Goal: Task Accomplishment & Management: Manage account settings

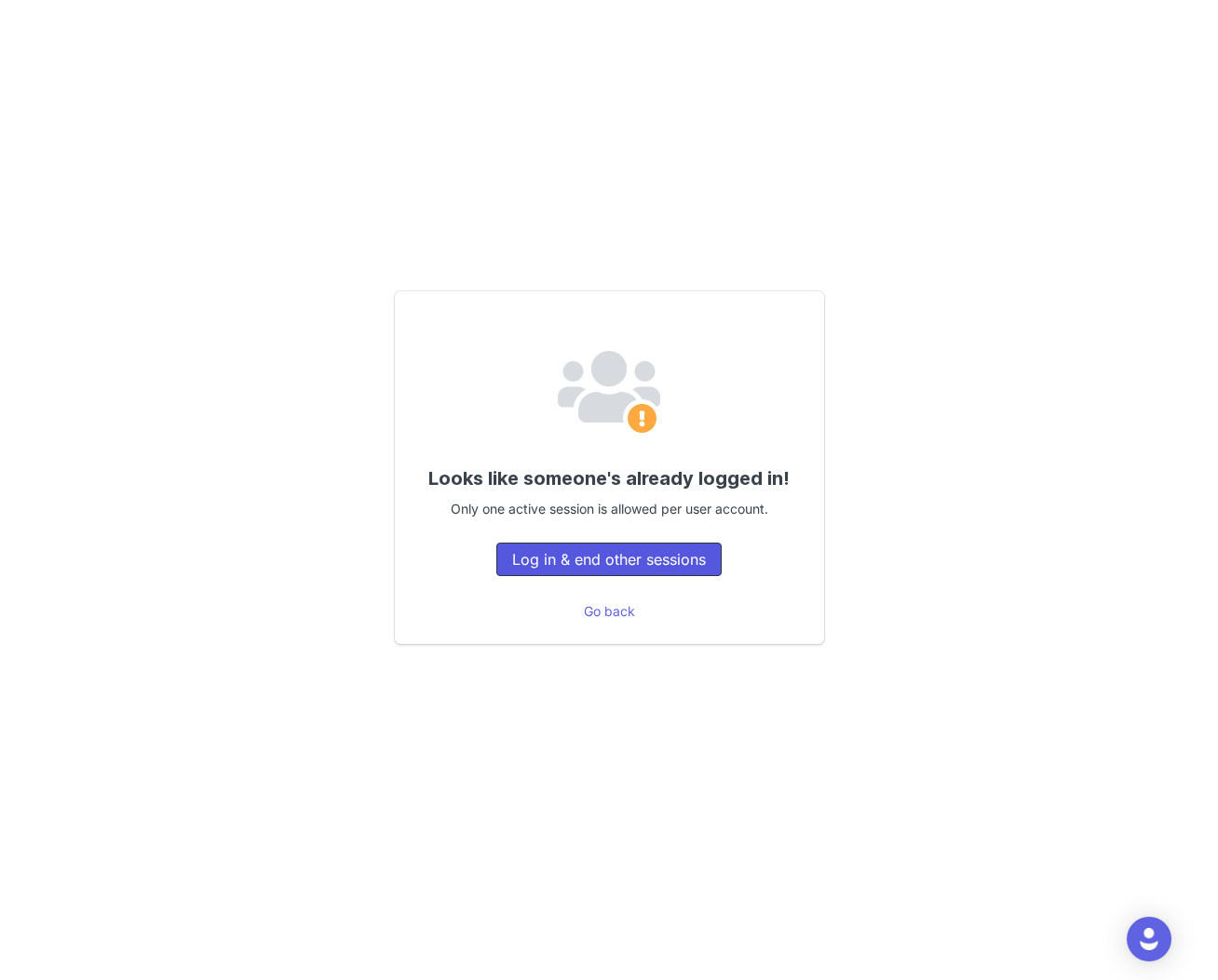
click at [617, 565] on button "Log in & end other sessions" at bounding box center [609, 559] width 225 height 34
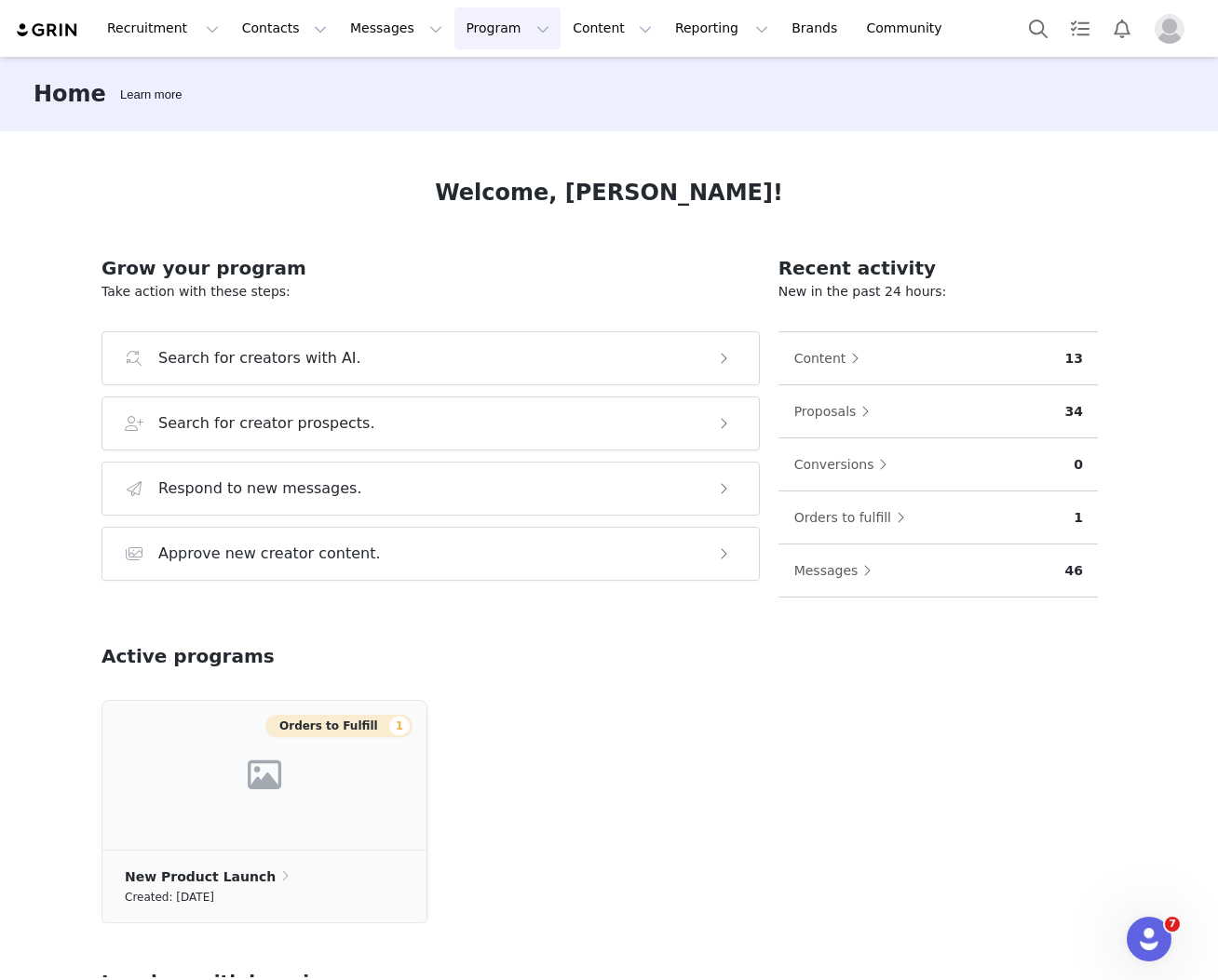
click at [483, 23] on button "Program Program" at bounding box center [508, 28] width 106 height 42
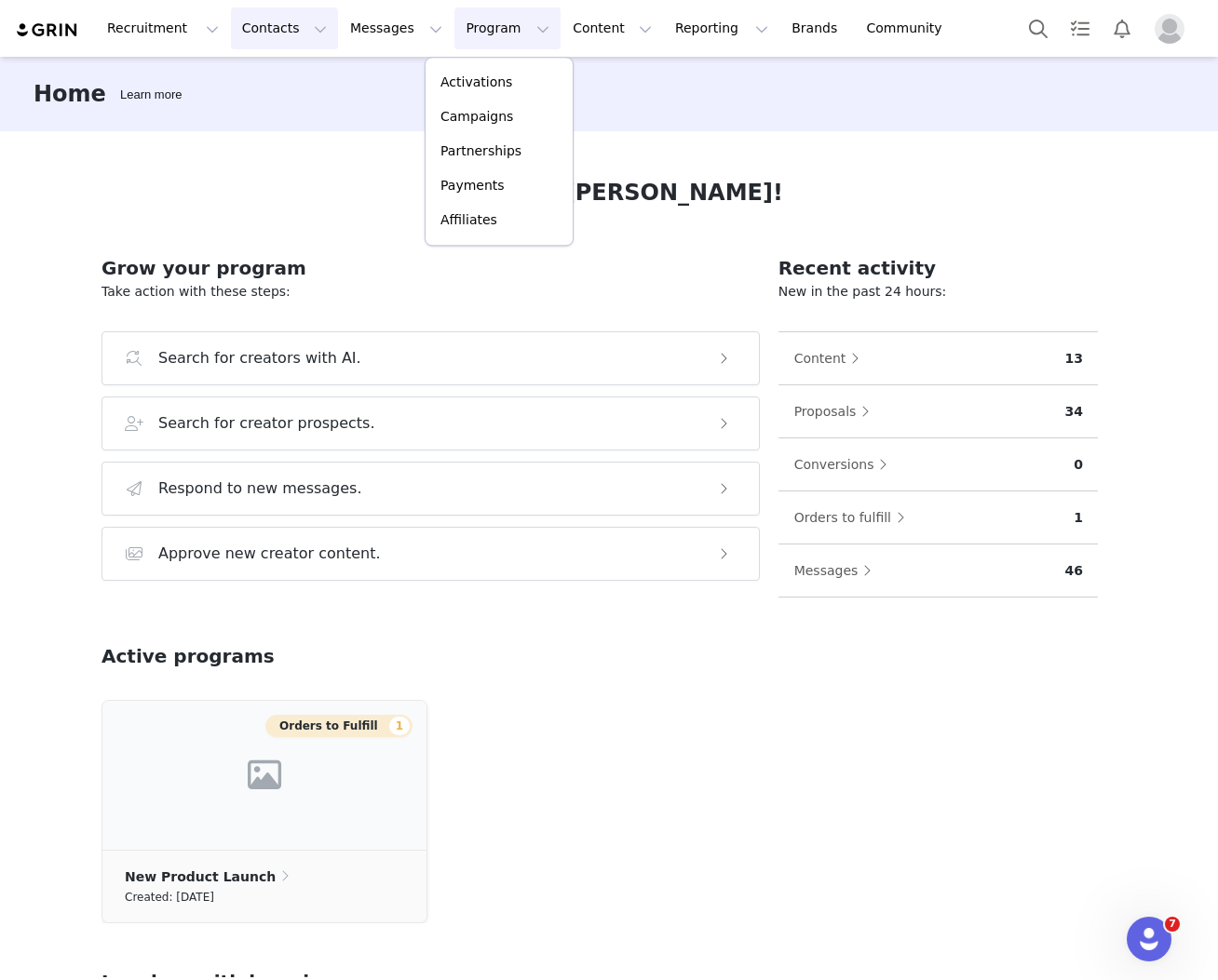
click at [242, 27] on button "Contacts Contacts" at bounding box center [284, 28] width 107 height 42
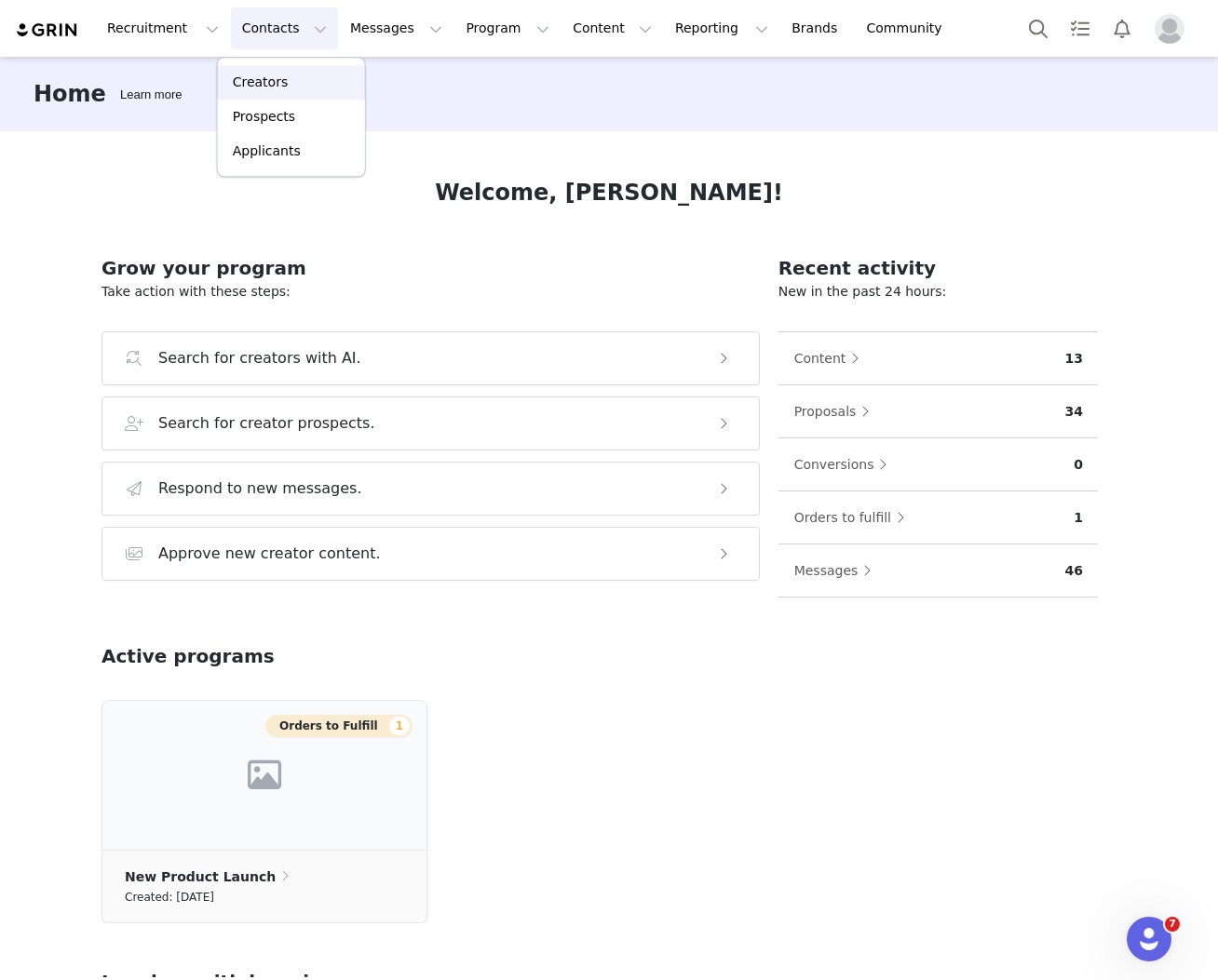
click at [292, 98] on link "Creators" at bounding box center [292, 83] width 147 height 35
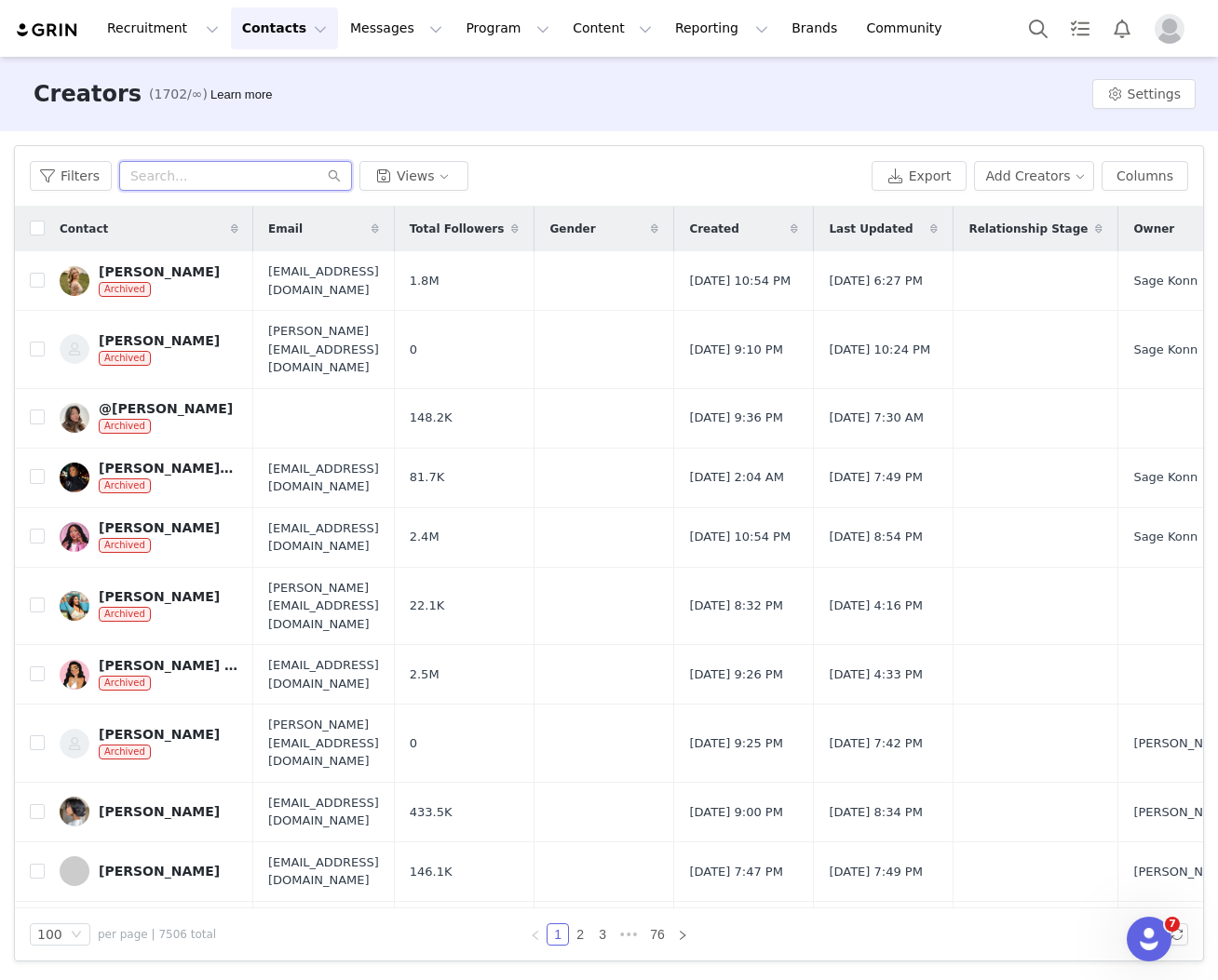
click at [235, 175] on input "text" at bounding box center [235, 176] width 233 height 30
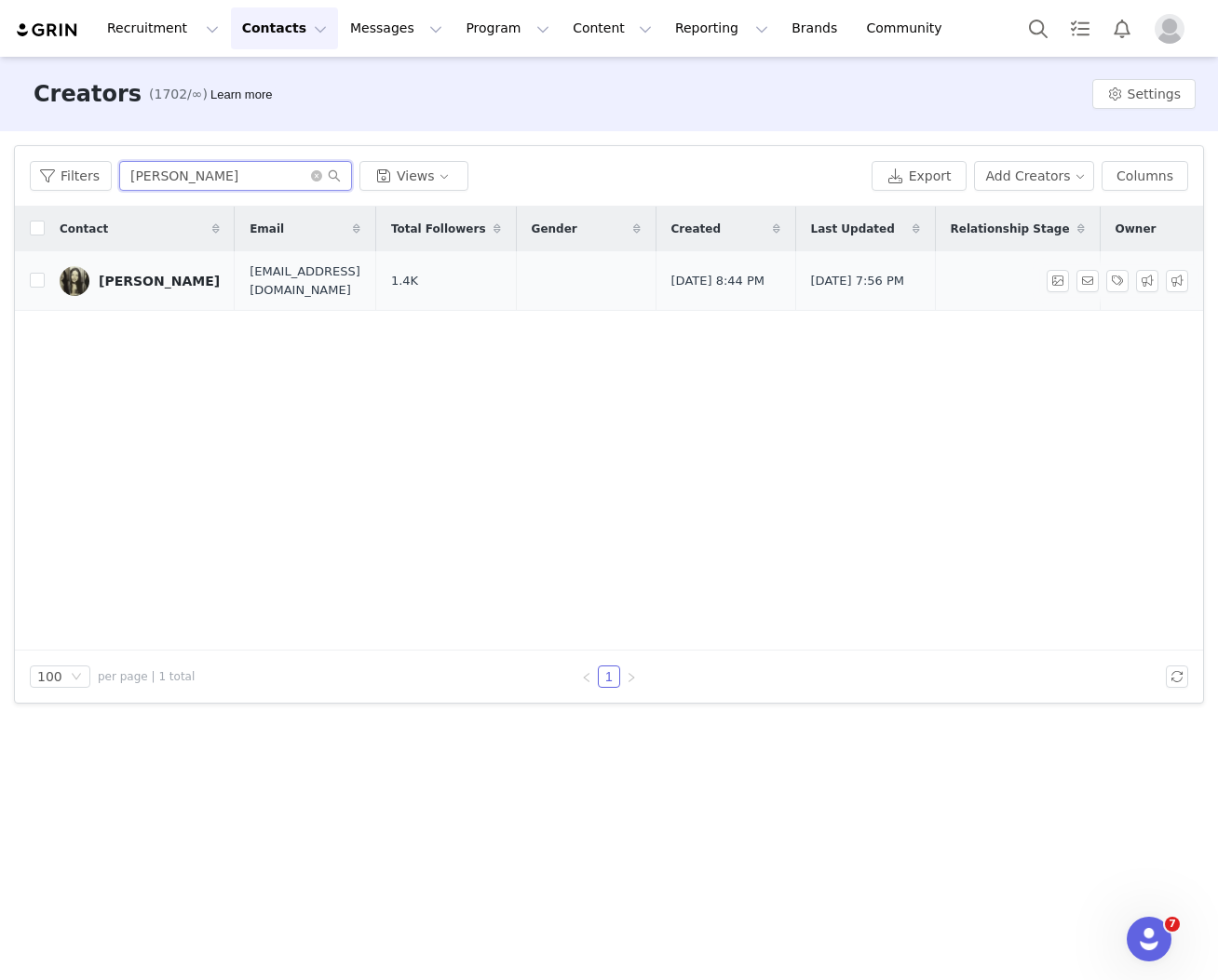
type input "[PERSON_NAME]"
click at [145, 287] on div "[PERSON_NAME]" at bounding box center [158, 281] width 121 height 14
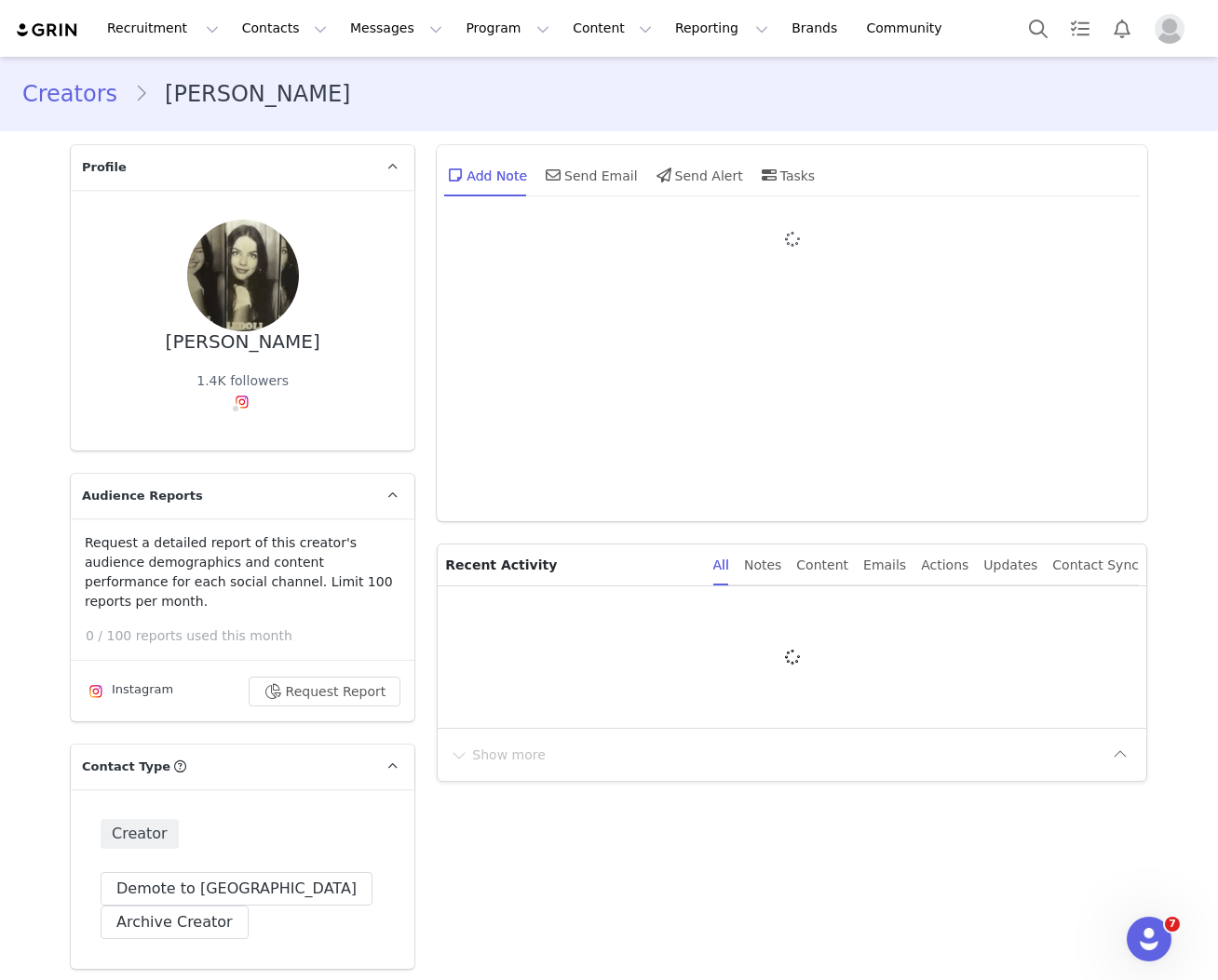
type input "+1 ([GEOGRAPHIC_DATA])"
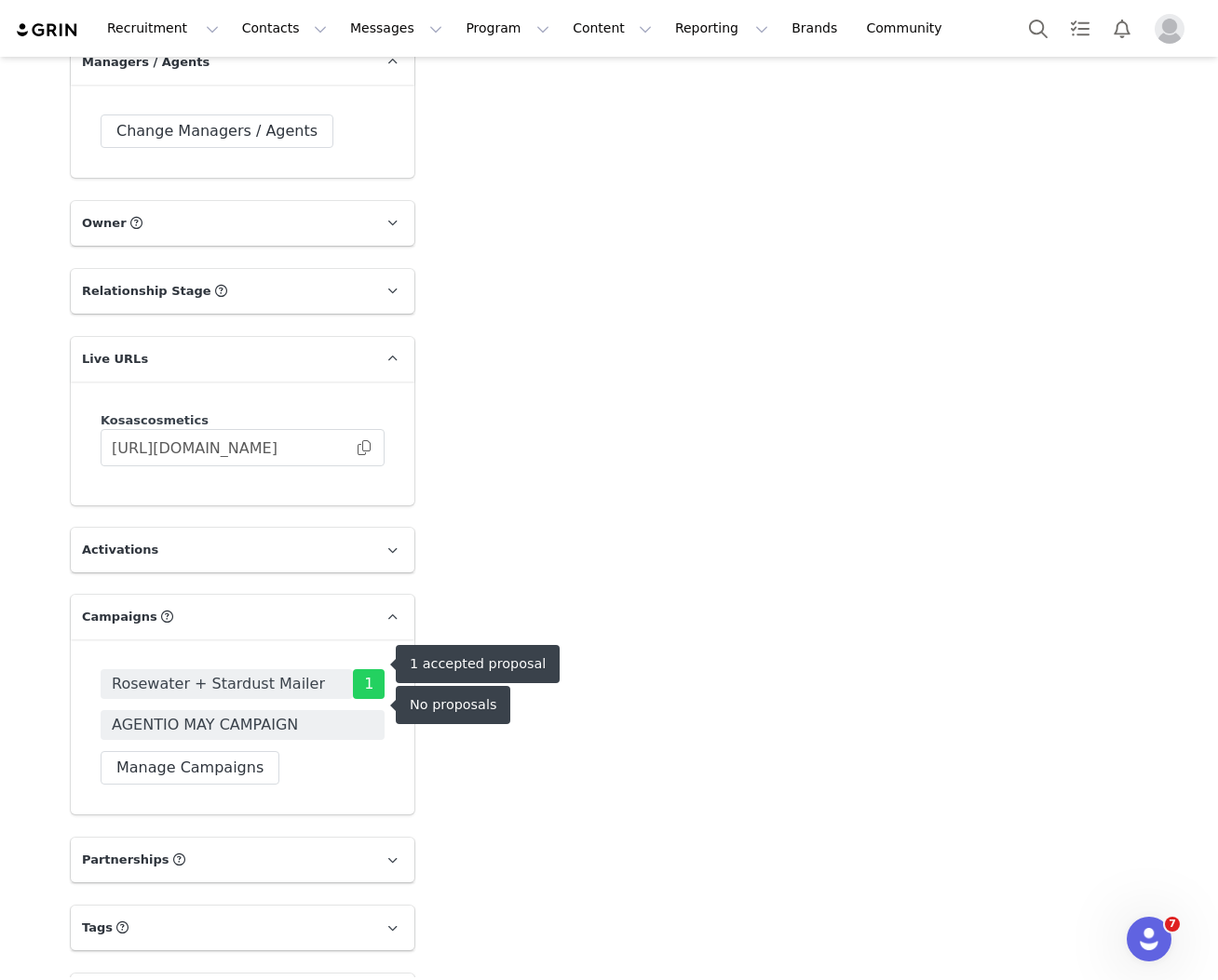
scroll to position [2312, 0]
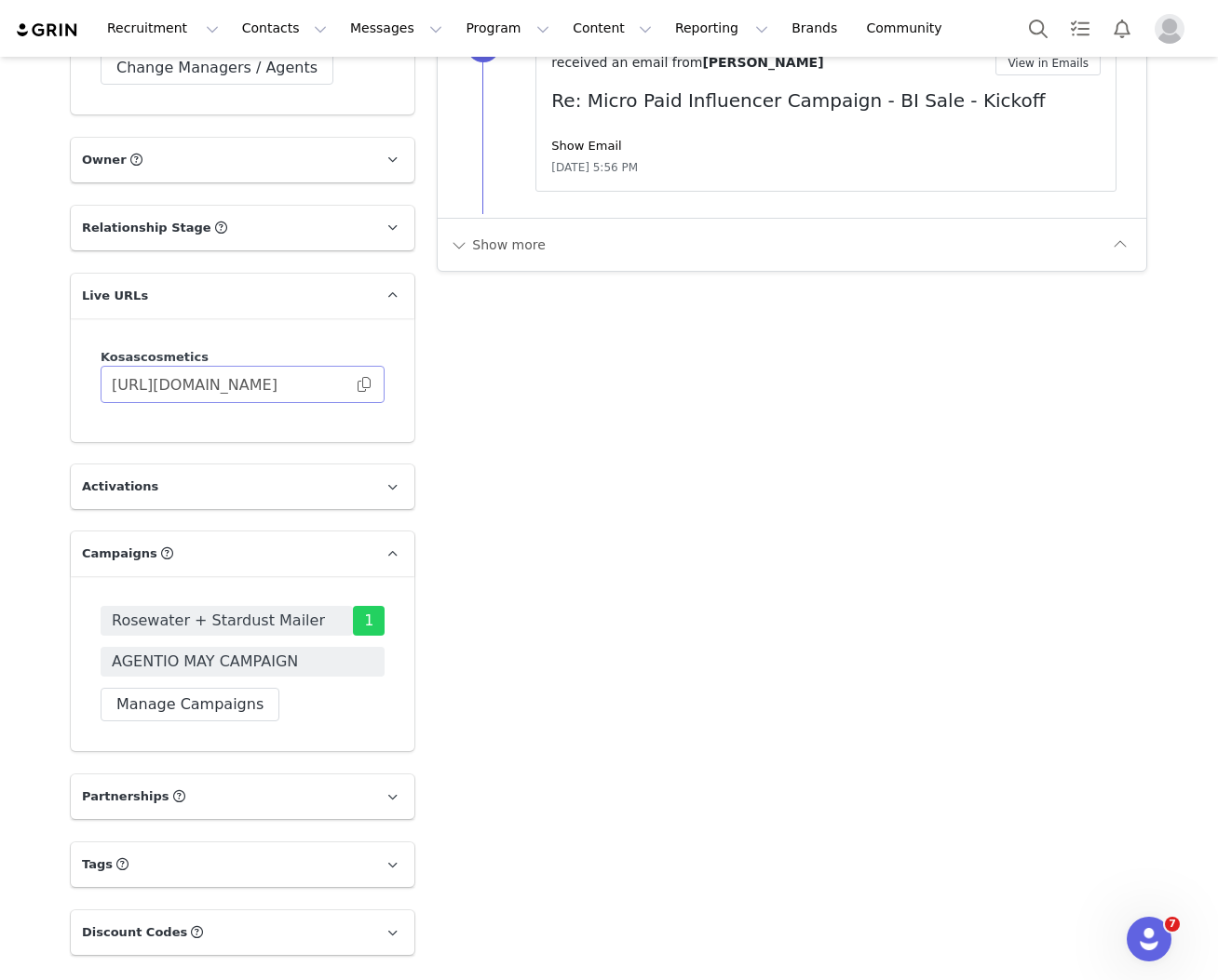
click at [362, 384] on span at bounding box center [363, 384] width 18 height 0
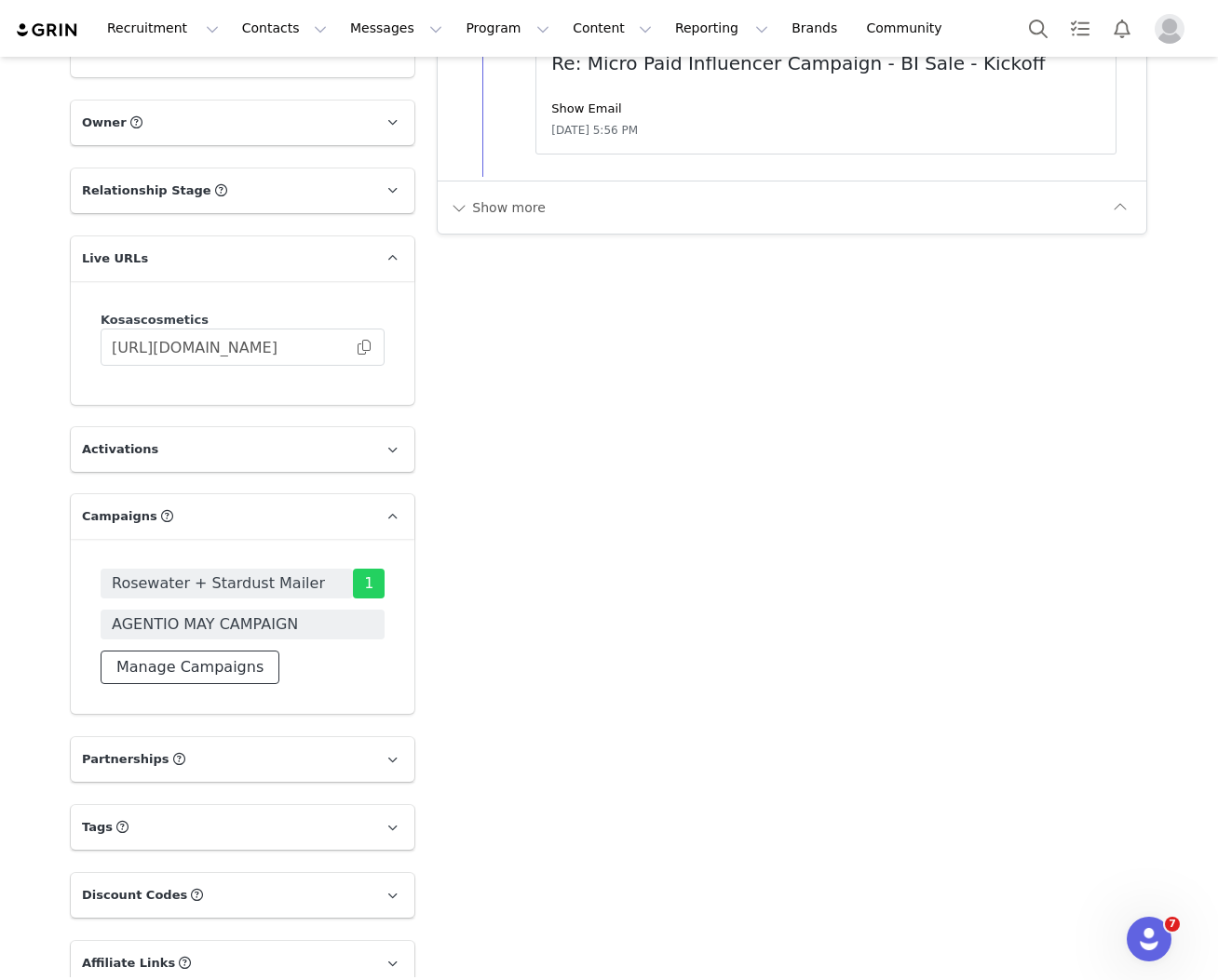
click at [183, 654] on button "Manage Campaigns" at bounding box center [189, 667] width 179 height 34
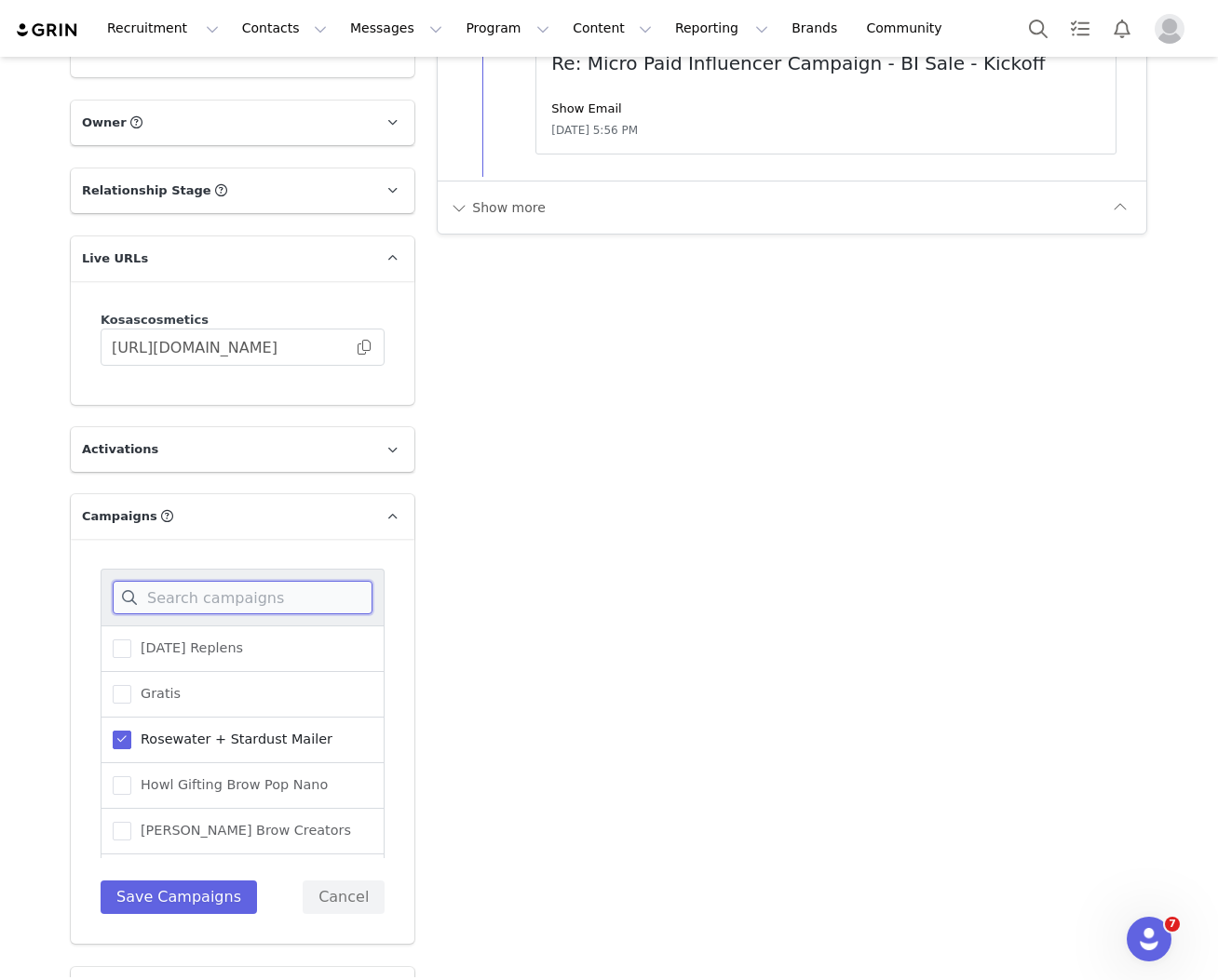
click at [196, 582] on input at bounding box center [242, 598] width 260 height 34
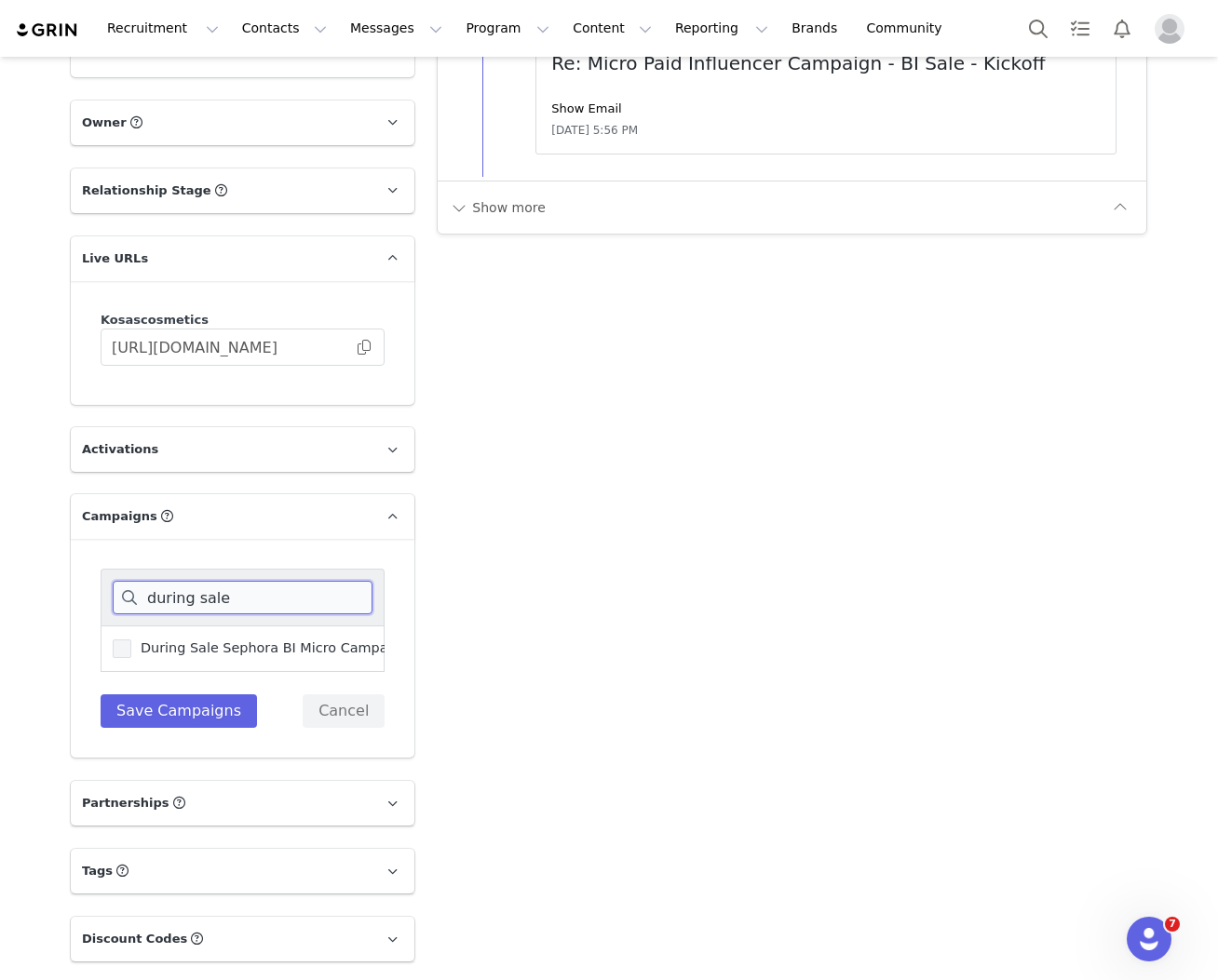
type input "during sale"
click at [123, 639] on span at bounding box center [122, 649] width 18 height 20
click at [131, 639] on input "During Sale Sephora BI Micro Campaign" at bounding box center [131, 639] width 0 height 0
click at [161, 694] on button "Save Campaigns" at bounding box center [179, 711] width 156 height 34
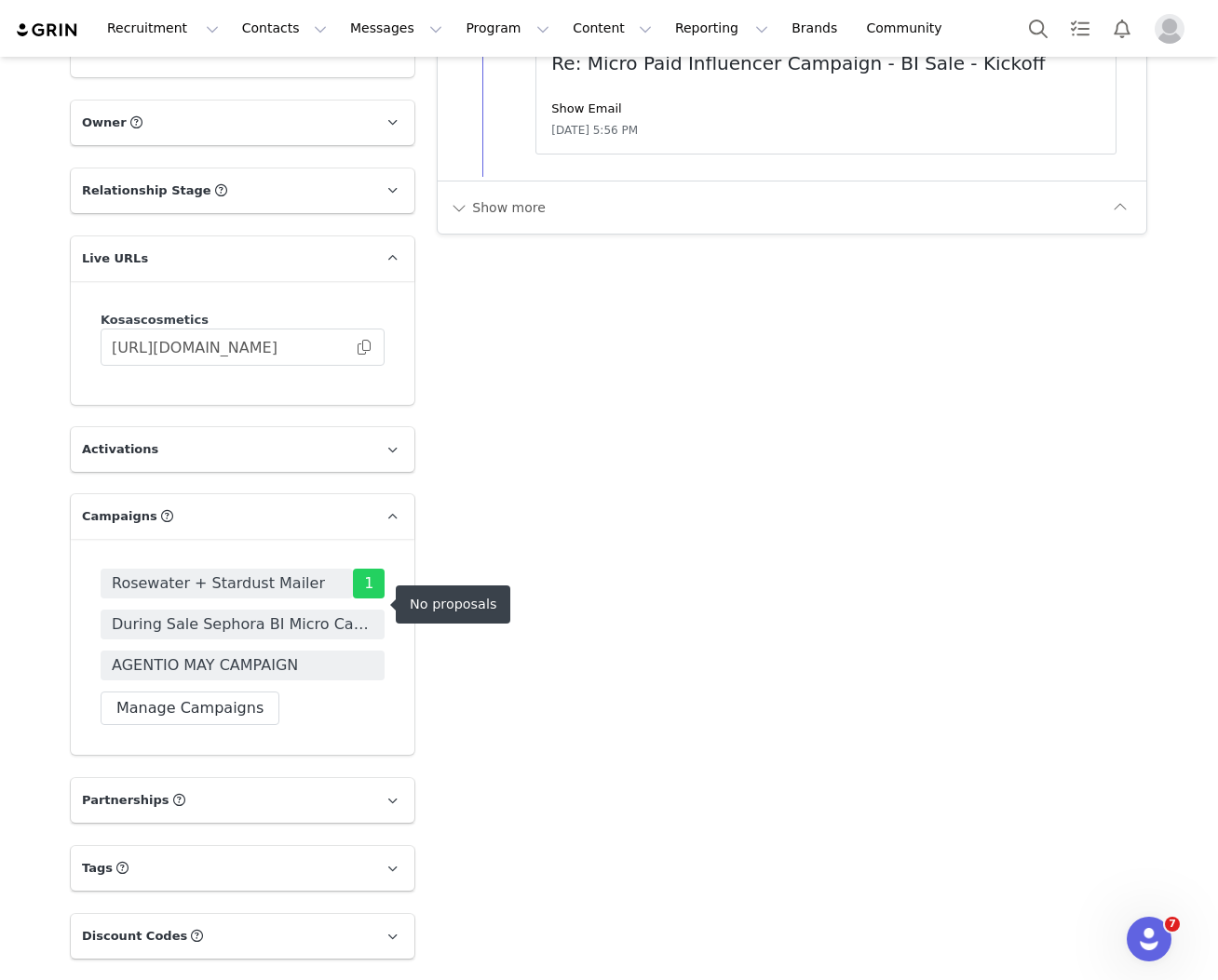
click at [202, 613] on span "During Sale Sephora BI Micro Campaign" at bounding box center [242, 624] width 262 height 22
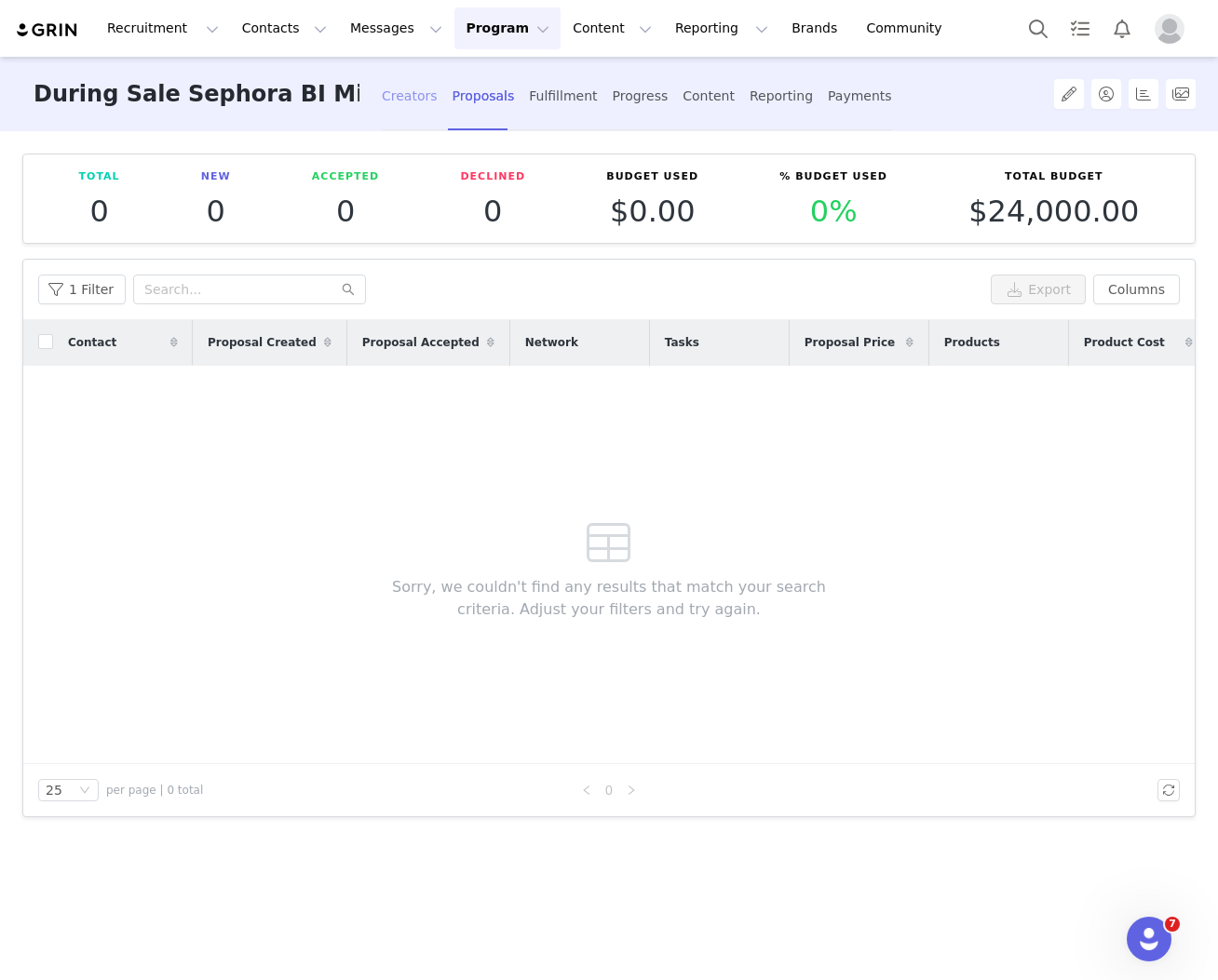
click at [397, 104] on div "Creators" at bounding box center [410, 96] width 56 height 49
